Goal: Information Seeking & Learning: Learn about a topic

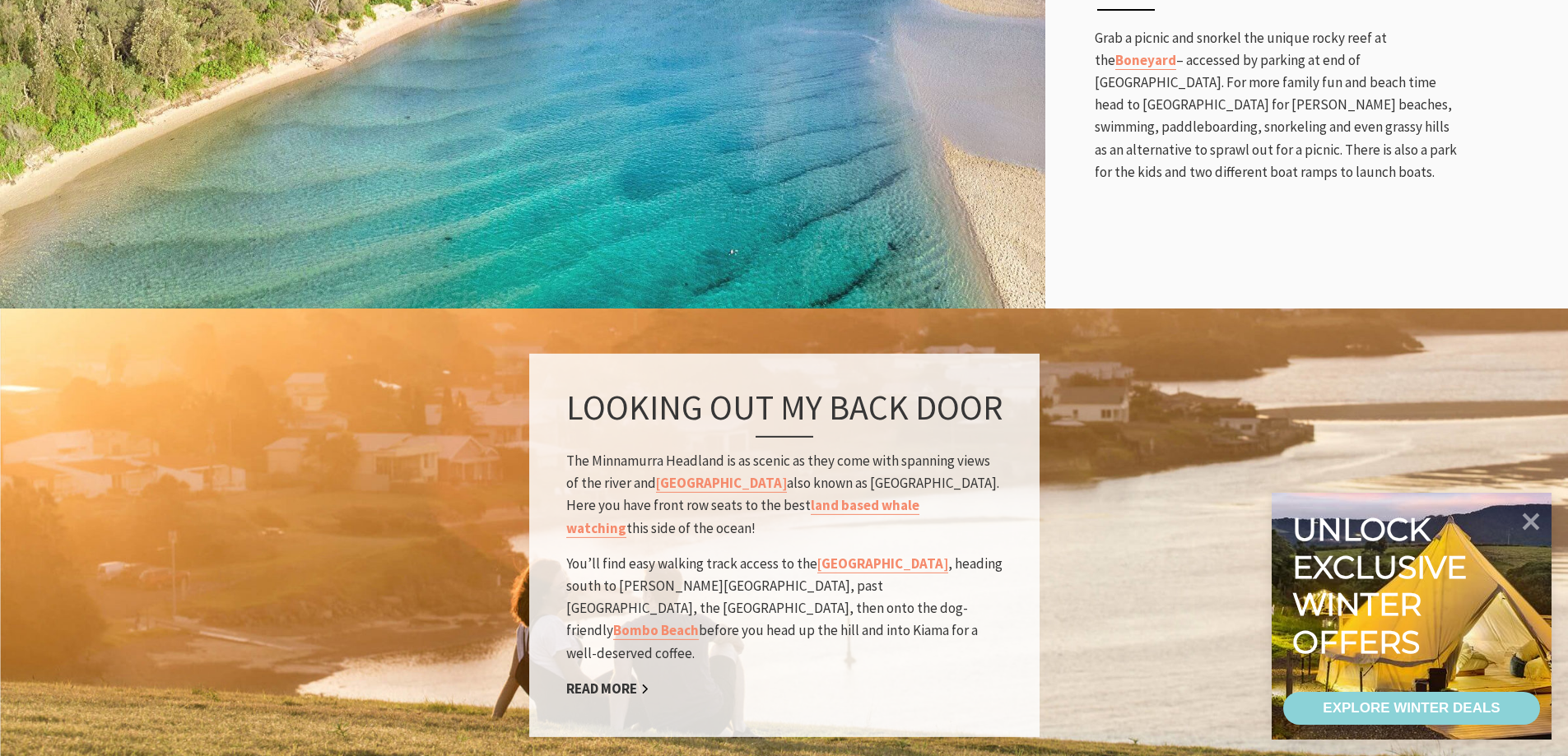
scroll to position [1399, 0]
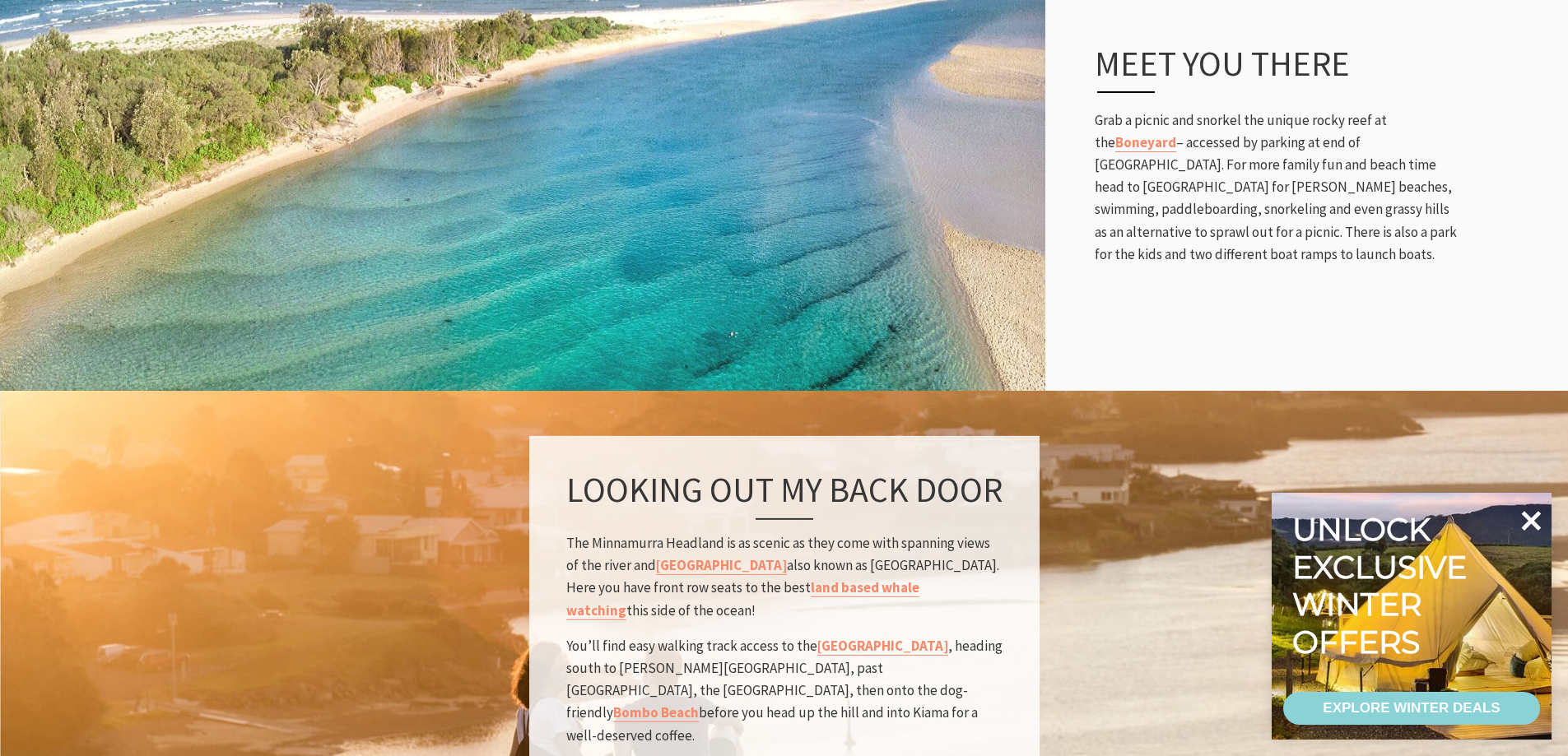
click at [1531, 521] on icon at bounding box center [1531, 521] width 20 height 20
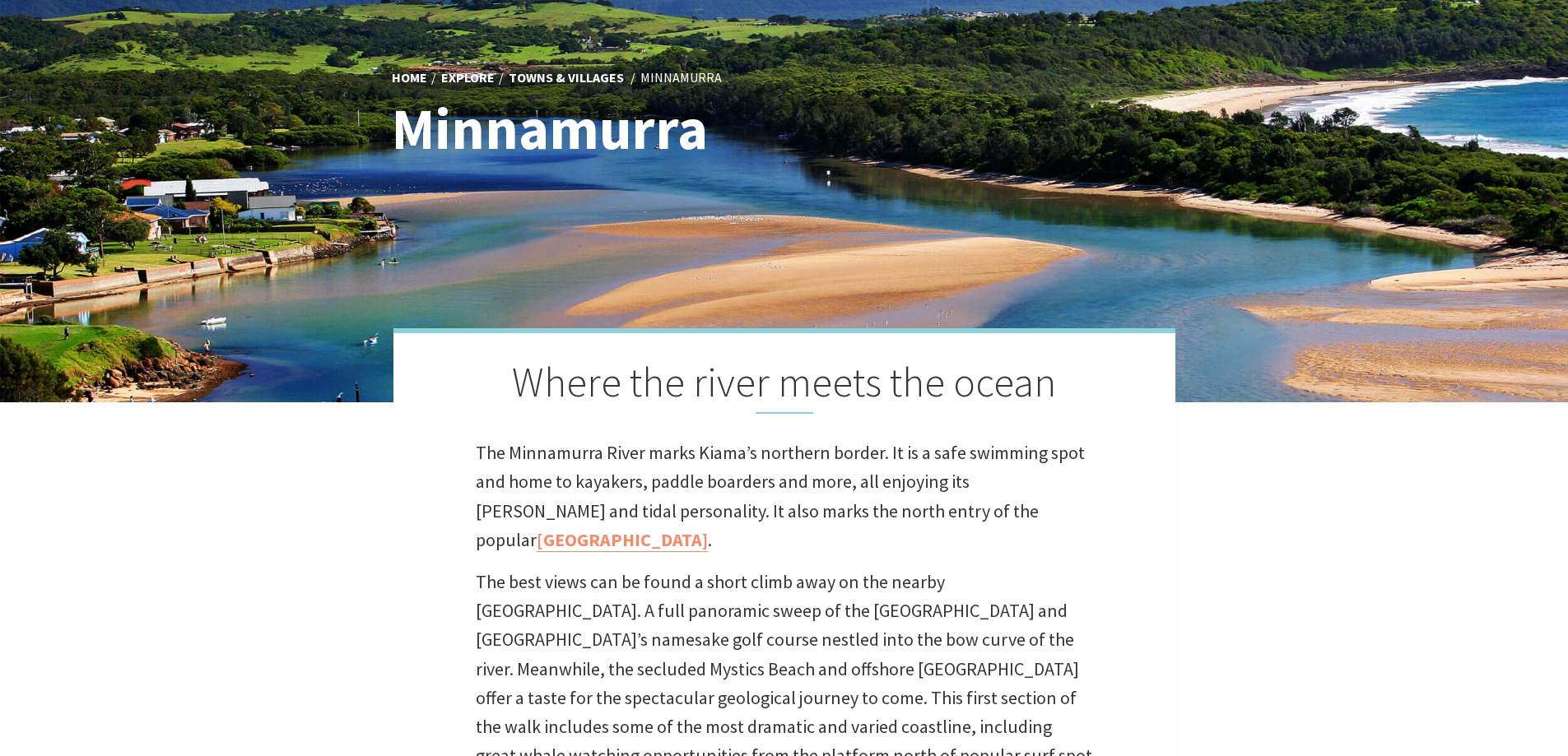
scroll to position [0, 0]
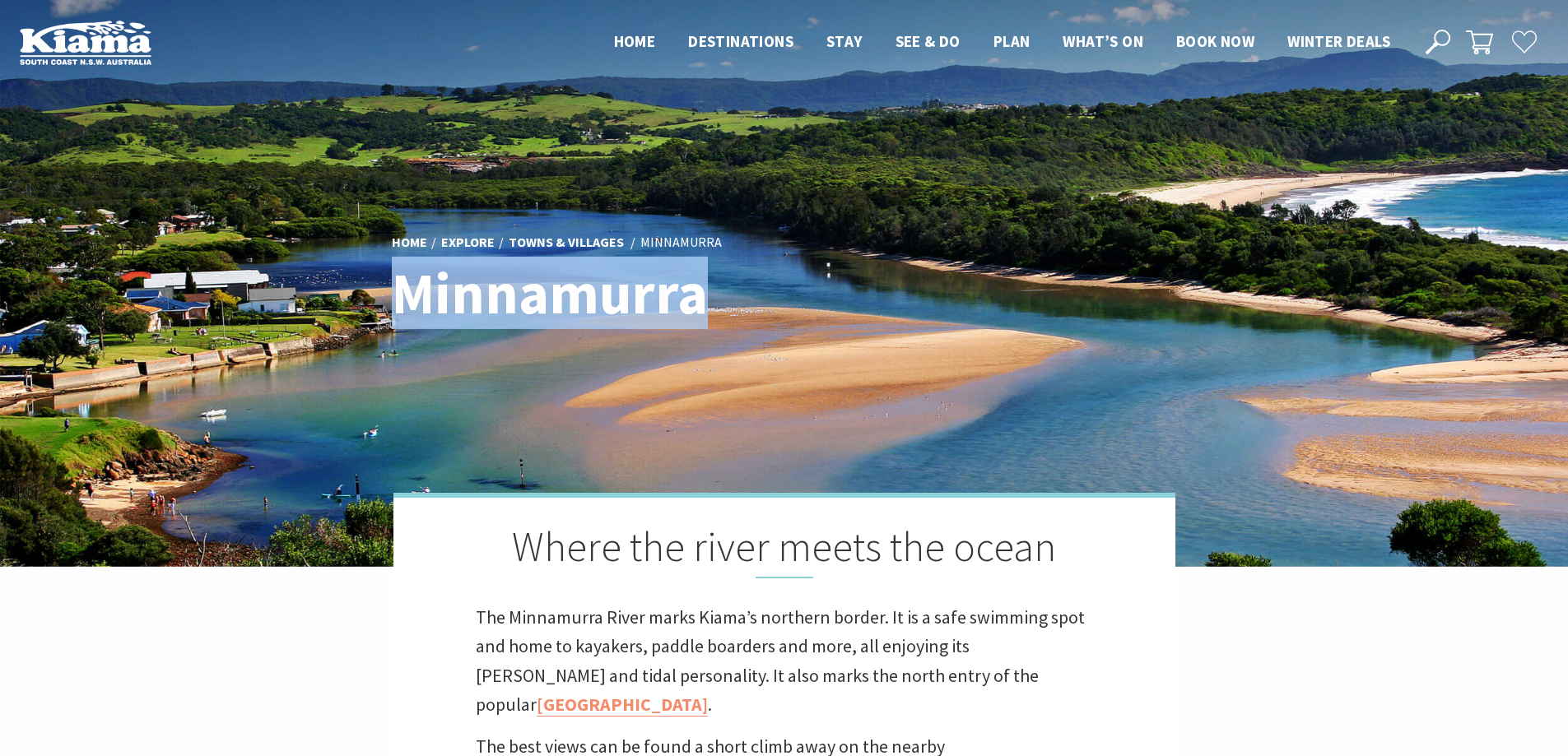
drag, startPoint x: 399, startPoint y: 284, endPoint x: 700, endPoint y: 297, distance: 301.3
click at [700, 297] on h1 "Minnamurra" at bounding box center [625, 293] width 465 height 64
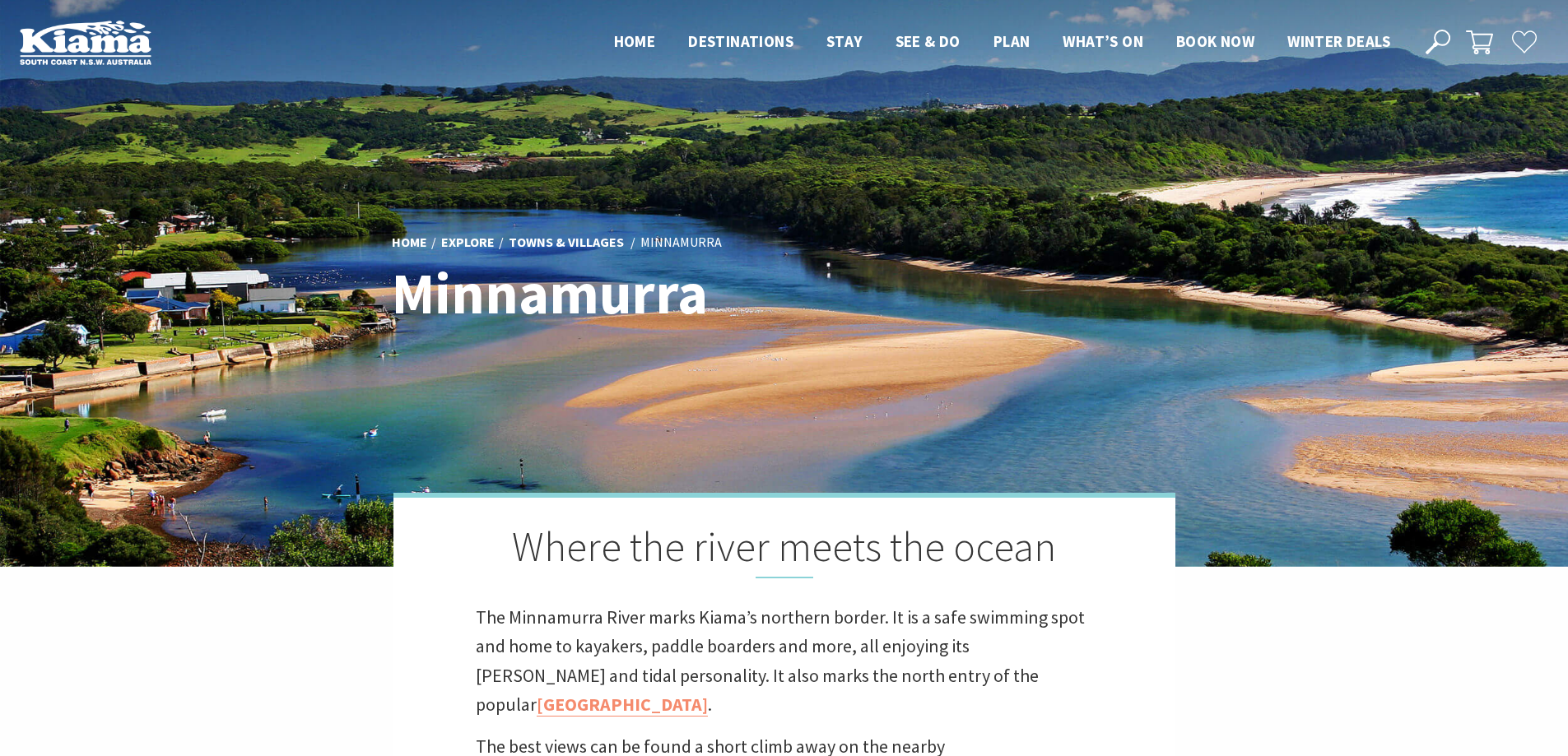
click at [684, 528] on h2 "Where the river meets the ocean" at bounding box center [784, 550] width 618 height 56
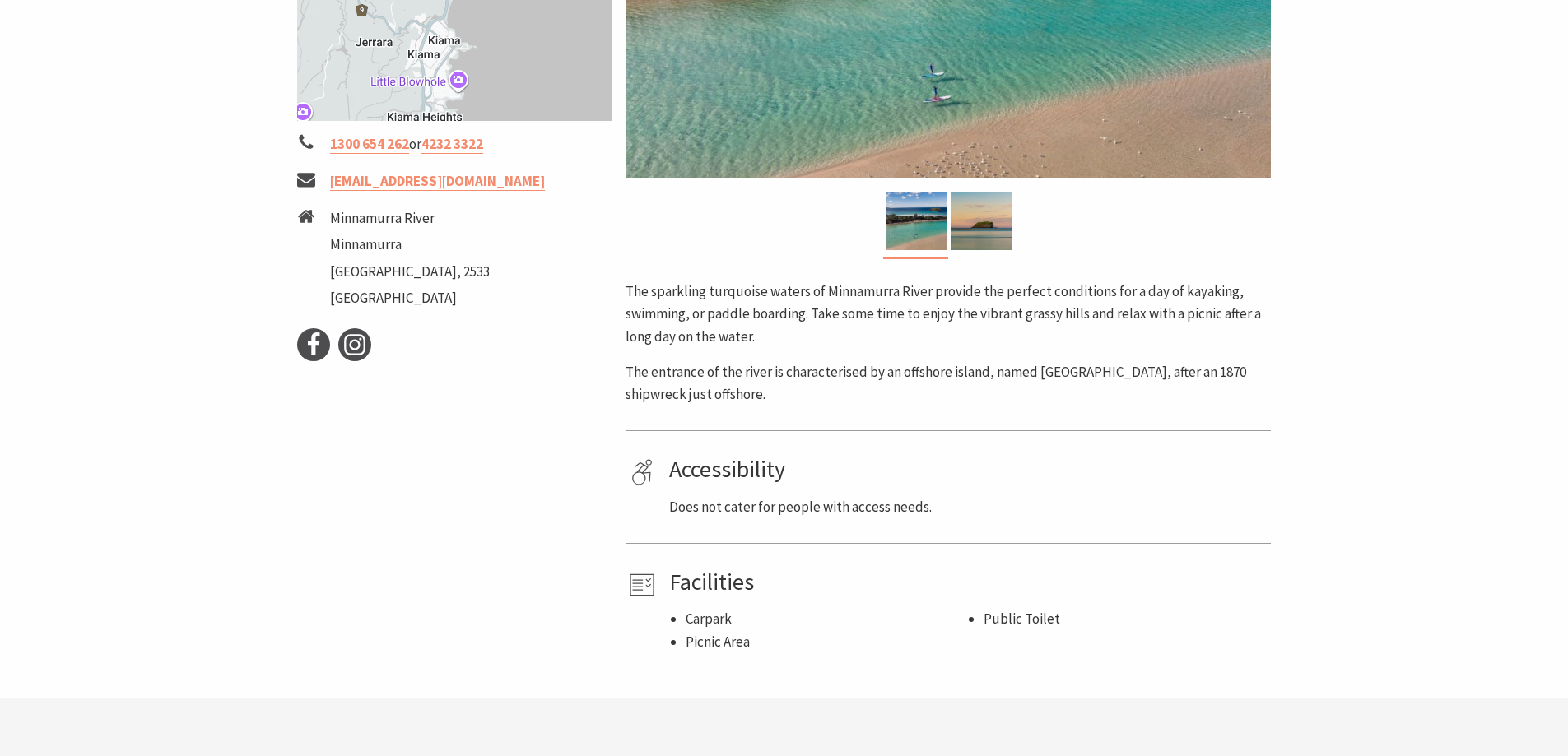
scroll to position [576, 0]
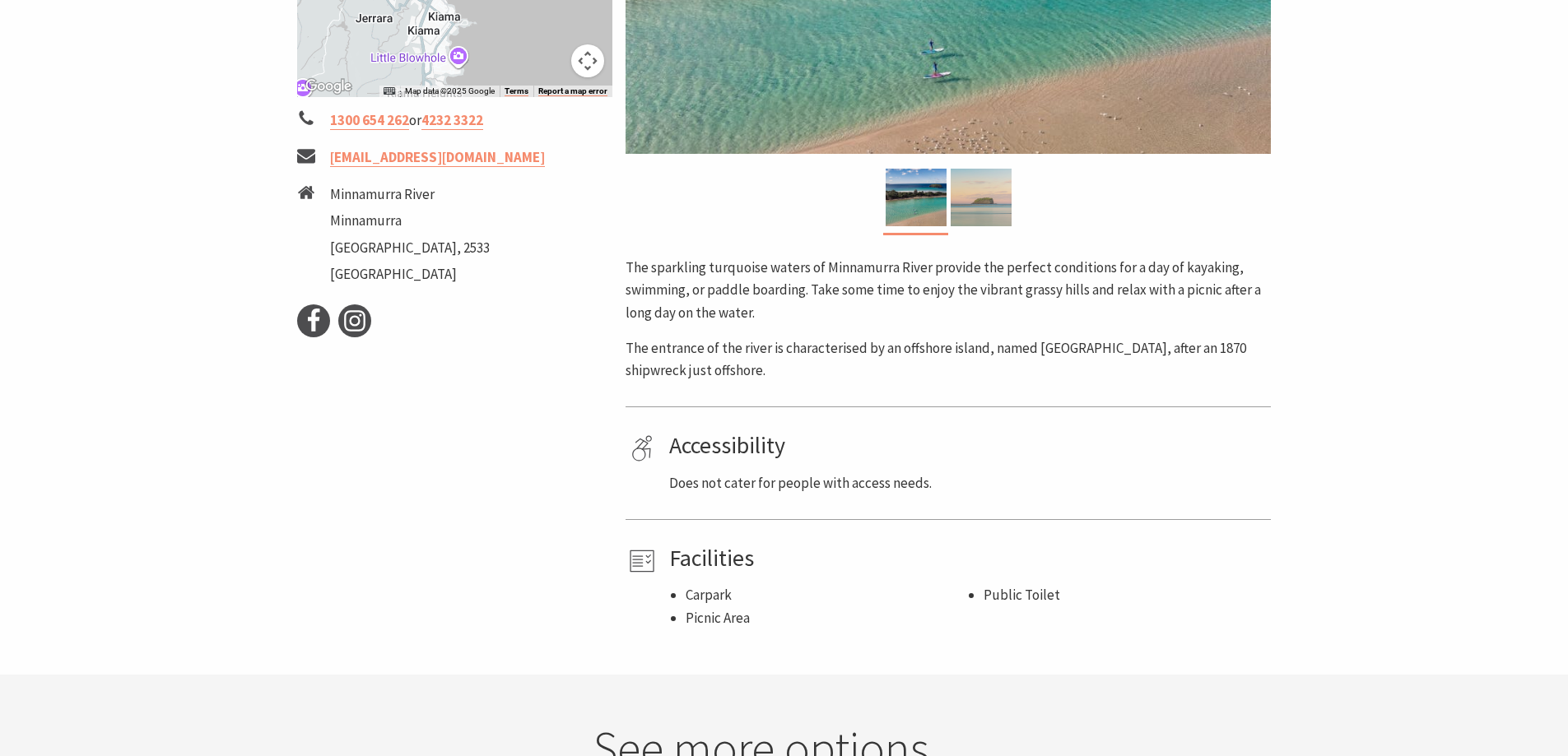
click at [970, 192] on img at bounding box center [981, 198] width 61 height 57
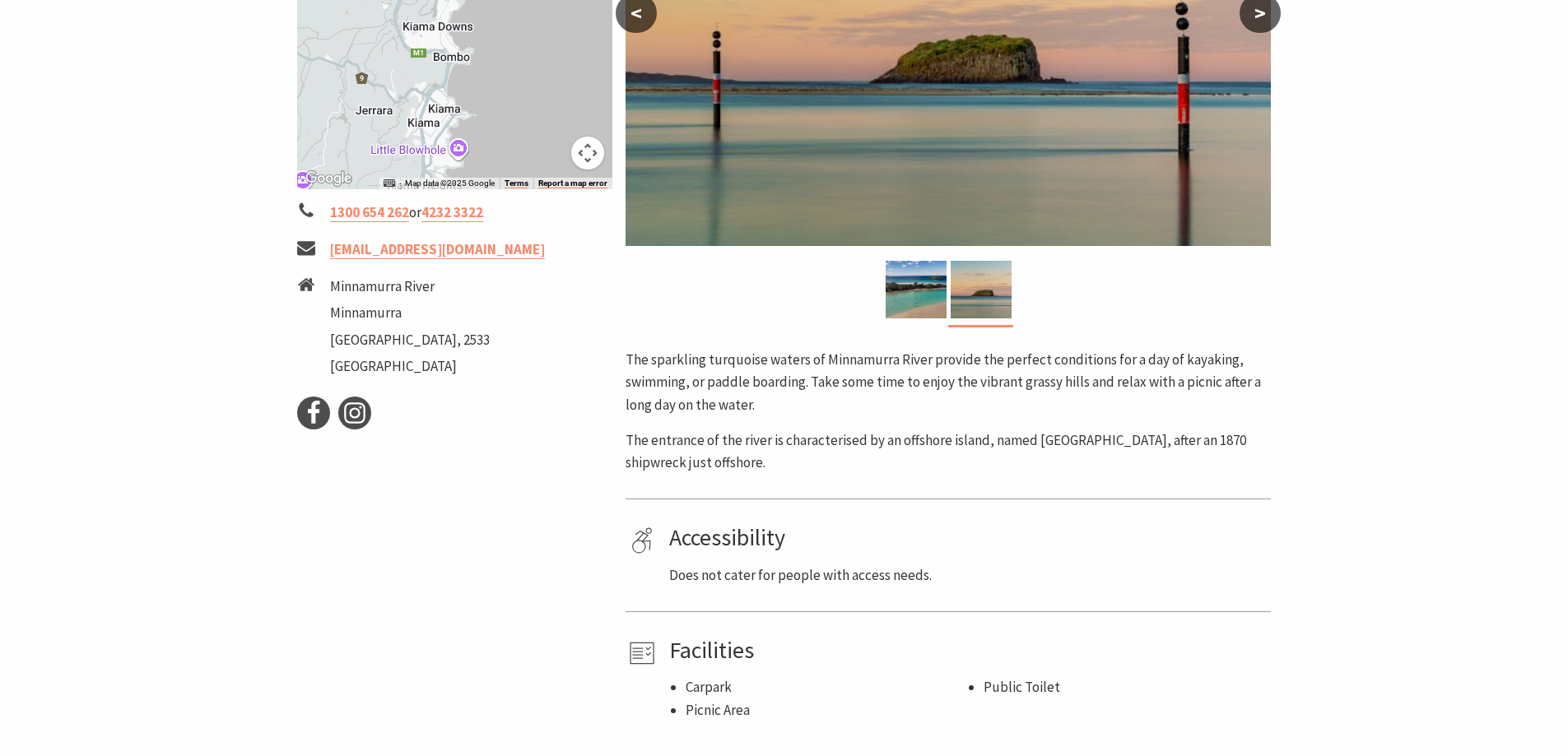
scroll to position [329, 0]
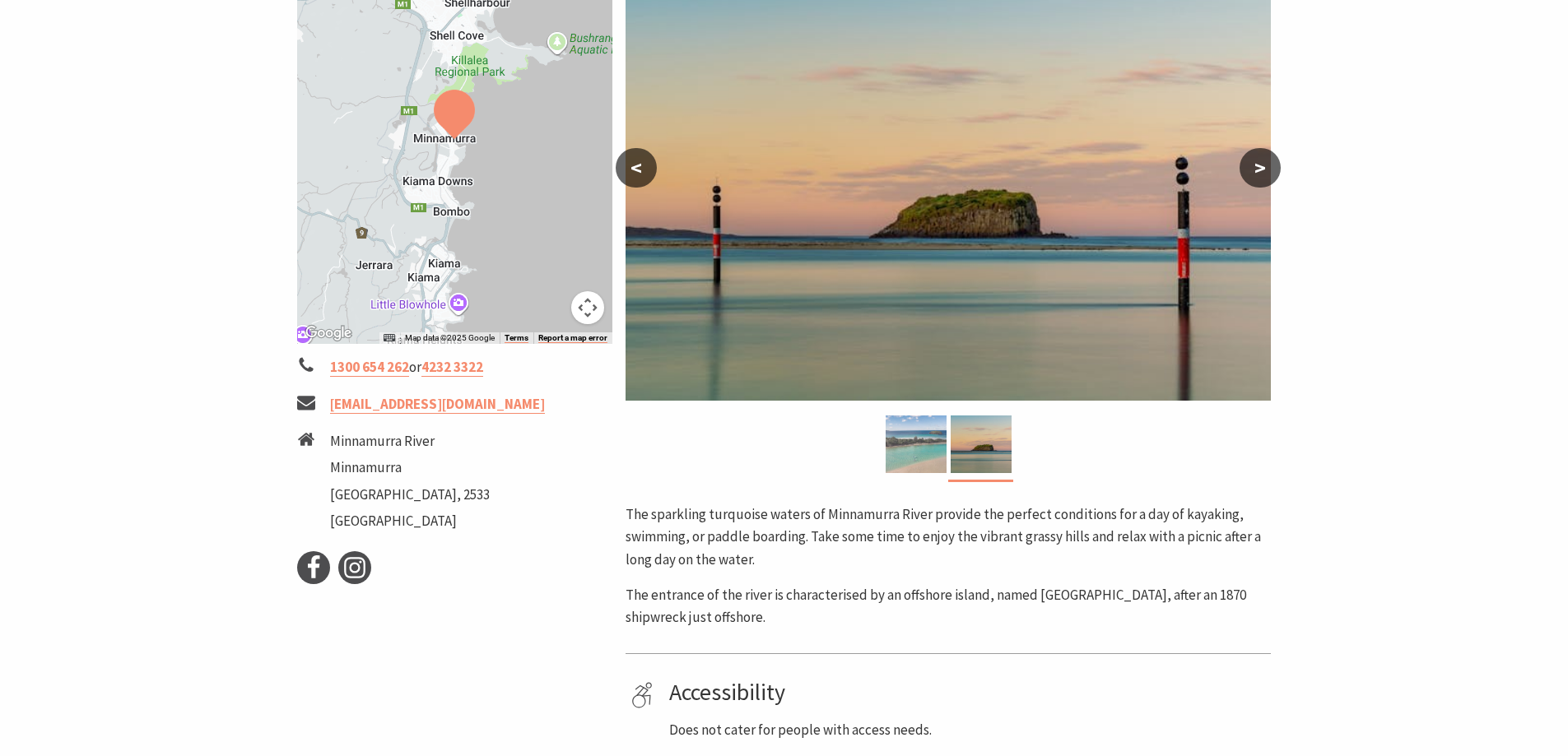
click at [903, 455] on img at bounding box center [916, 444] width 61 height 57
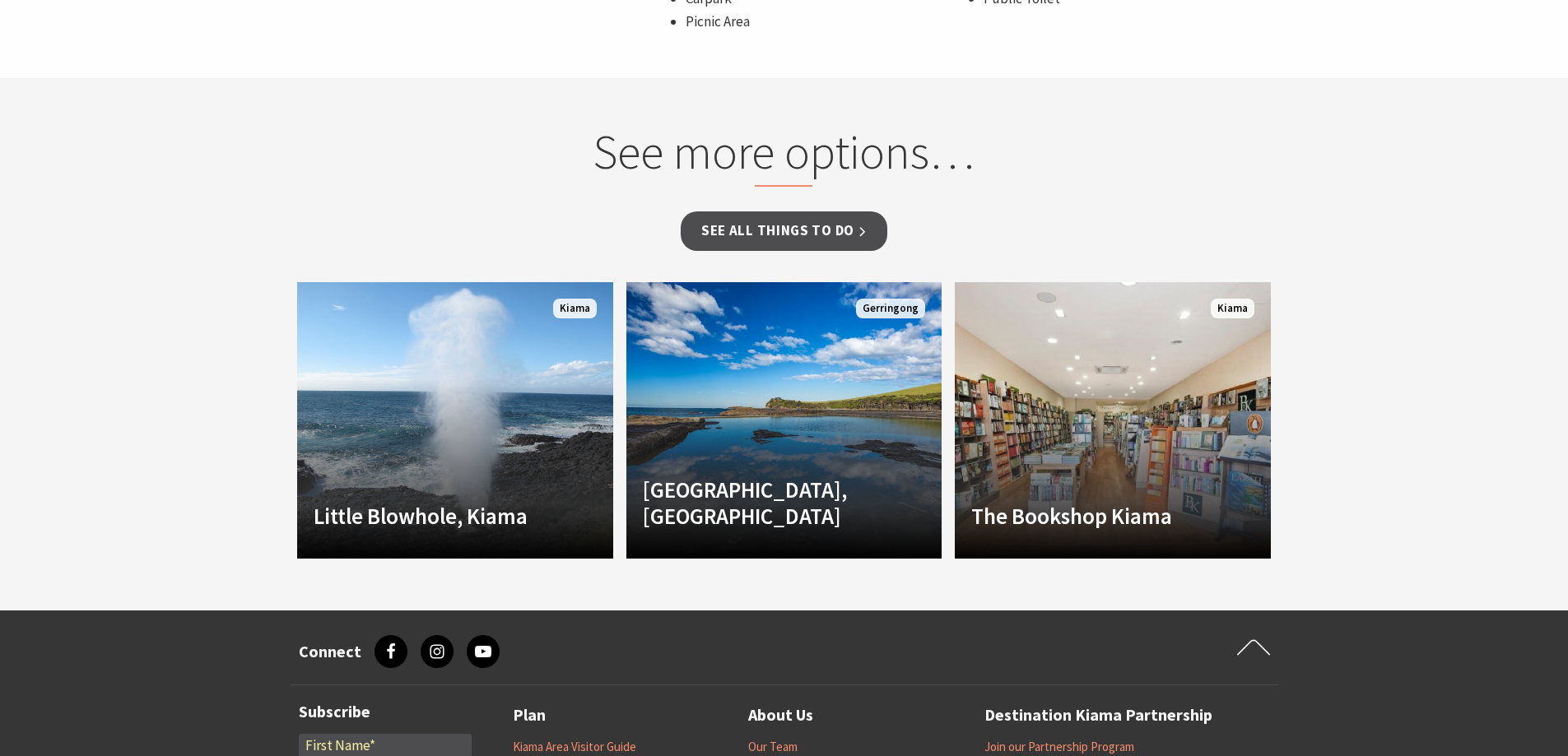
scroll to position [1152, 0]
